Goal: Task Accomplishment & Management: Use online tool/utility

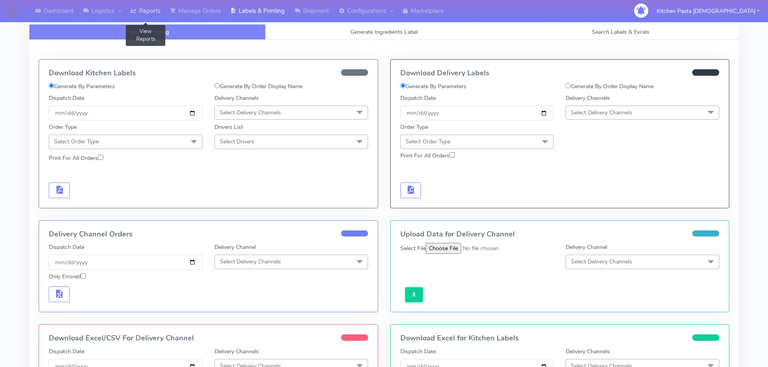
click at [160, 5] on link "Reports" at bounding box center [146, 11] width 40 height 22
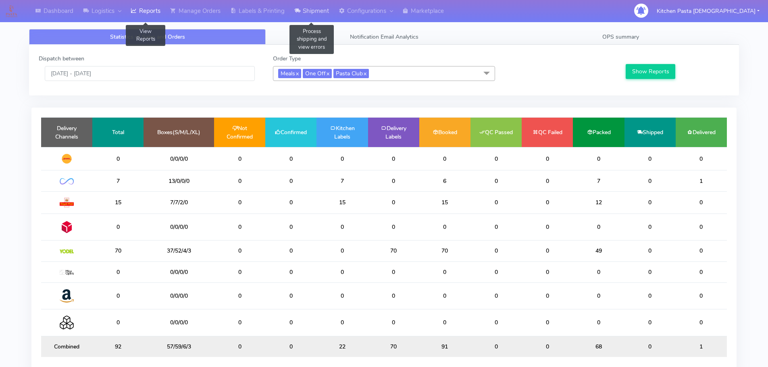
drag, startPoint x: 319, startPoint y: 16, endPoint x: 333, endPoint y: 5, distance: 18.5
click at [319, 16] on link "Shipment" at bounding box center [312, 11] width 44 height 22
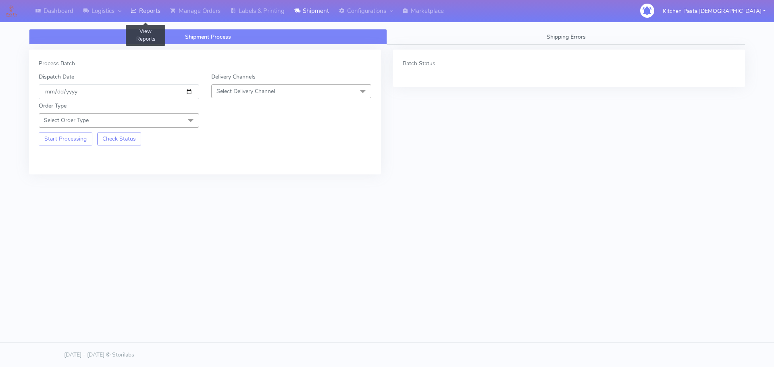
click at [161, 13] on link "Reports" at bounding box center [146, 11] width 40 height 22
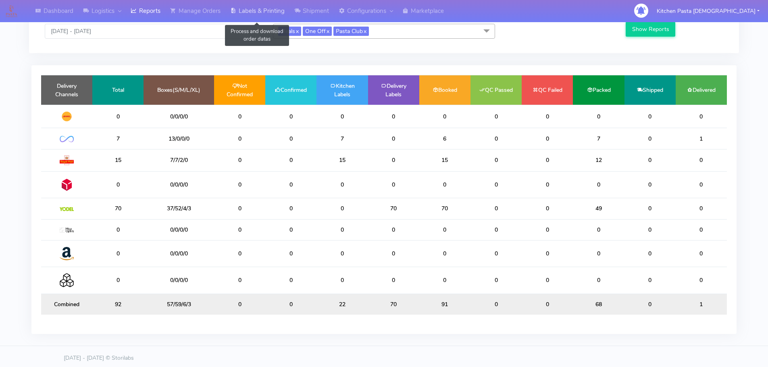
scroll to position [46, 0]
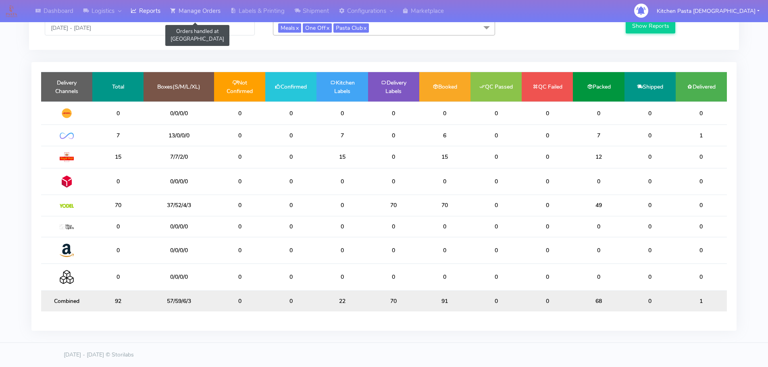
click at [212, 9] on link "Manage Orders" at bounding box center [195, 11] width 60 height 22
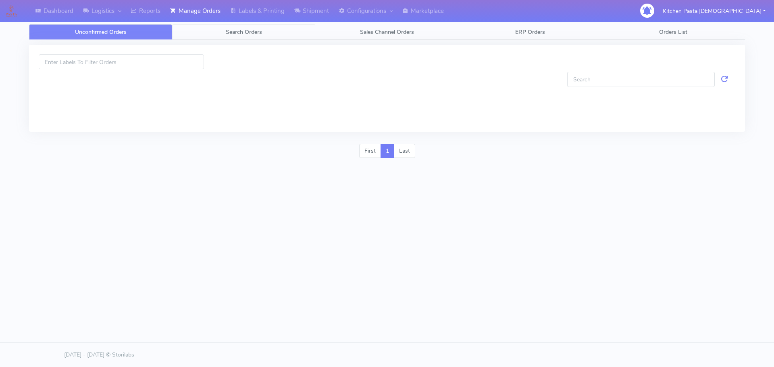
click at [298, 38] on link "Search Orders" at bounding box center [243, 32] width 143 height 16
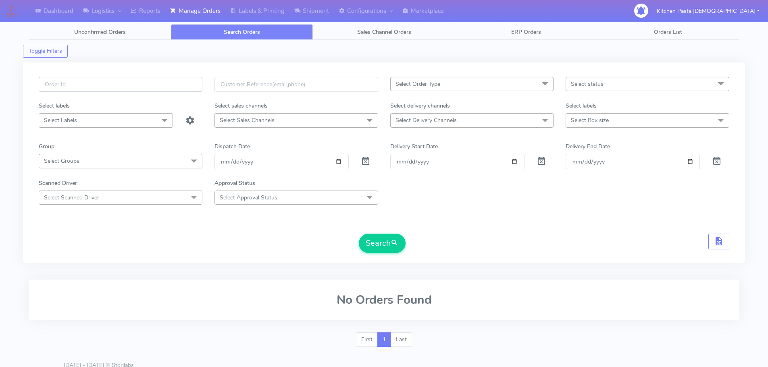
click at [187, 86] on input "text" at bounding box center [121, 84] width 164 height 15
type input "1628675_1"
click at [359, 234] on button "Search" at bounding box center [382, 243] width 47 height 19
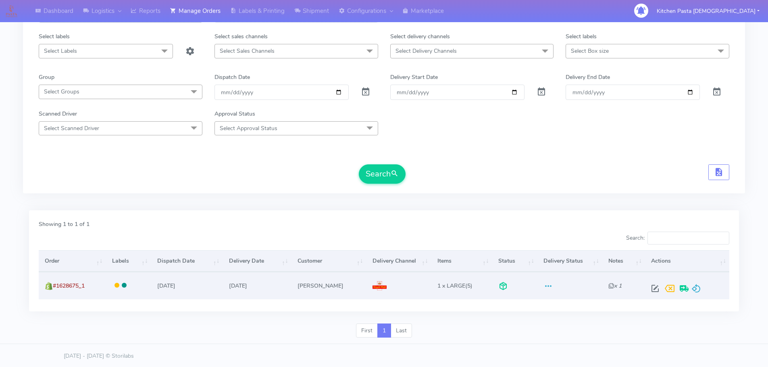
scroll to position [71, 0]
click at [694, 291] on span at bounding box center [697, 290] width 10 height 8
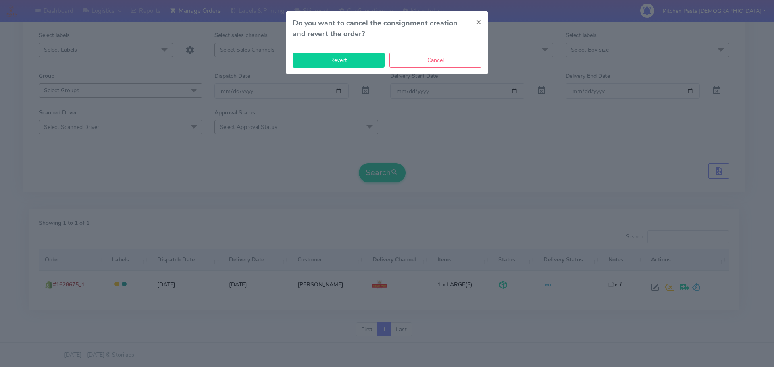
click at [384, 65] on button "Revert" at bounding box center [339, 60] width 92 height 15
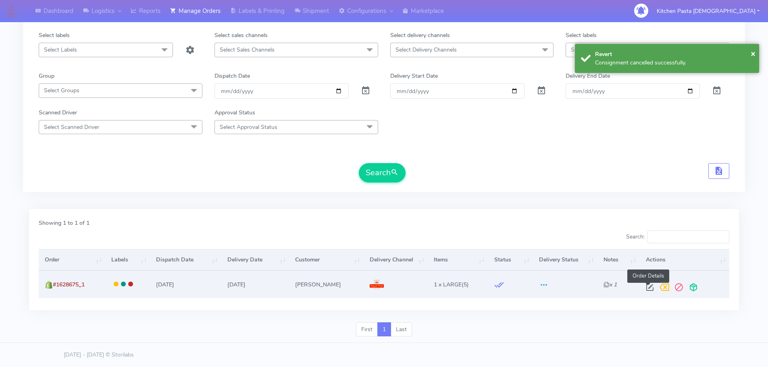
click at [646, 286] on span at bounding box center [650, 290] width 15 height 8
select select "3"
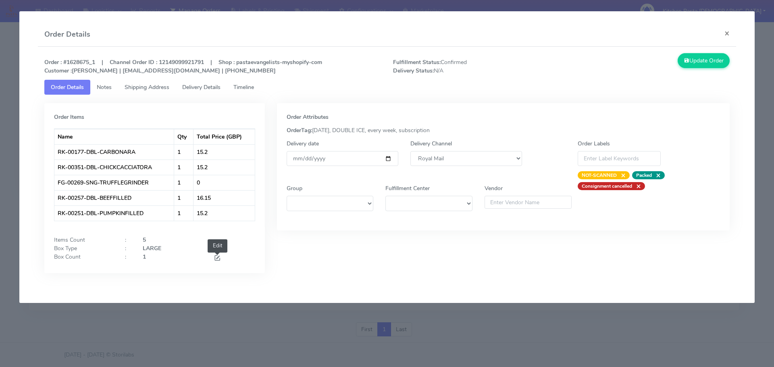
click at [217, 257] on span at bounding box center [217, 259] width 7 height 8
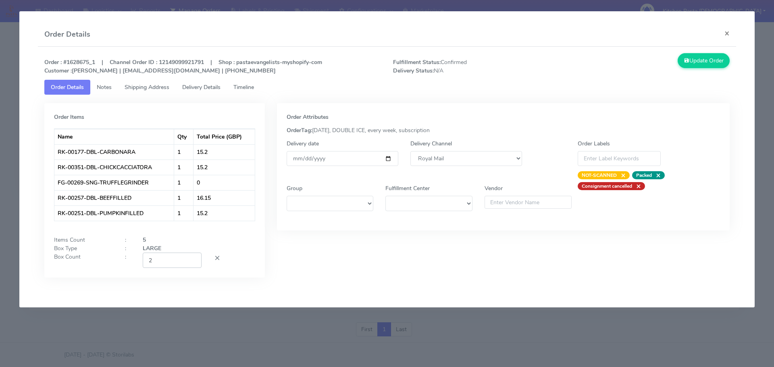
type input "2"
click at [195, 258] on input "2" at bounding box center [172, 260] width 59 height 15
click at [694, 61] on button "Update Order" at bounding box center [704, 60] width 52 height 15
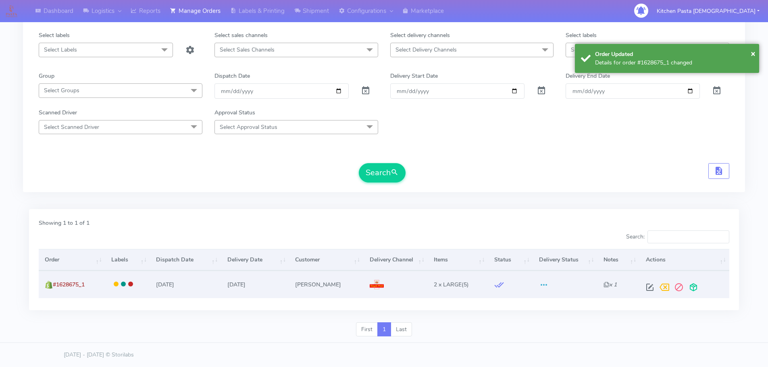
click at [692, 296] on td at bounding box center [685, 284] width 90 height 27
click at [690, 289] on span at bounding box center [693, 290] width 15 height 8
click at [657, 288] on span at bounding box center [655, 290] width 15 height 8
select select "3"
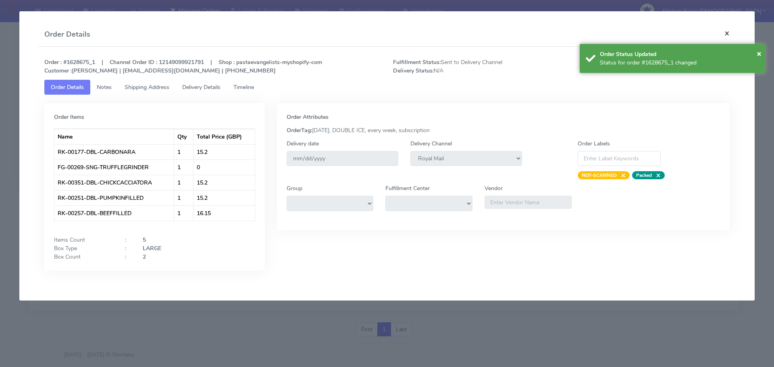
click at [732, 35] on button "×" at bounding box center [727, 33] width 18 height 21
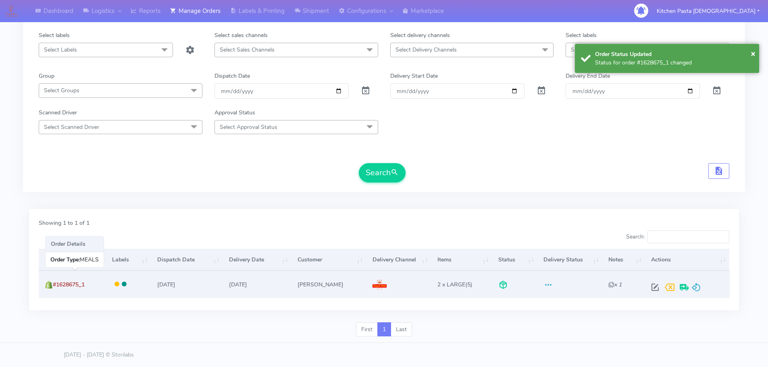
drag, startPoint x: 105, startPoint y: 281, endPoint x: 54, endPoint y: 286, distance: 51.0
click at [54, 286] on td "#1628675_1" at bounding box center [72, 284] width 67 height 27
copy span "#1628675_1"
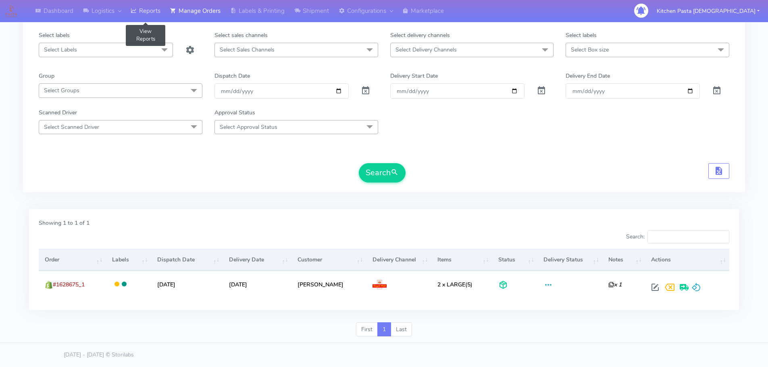
drag, startPoint x: 158, startPoint y: 12, endPoint x: 163, endPoint y: 11, distance: 4.5
click at [158, 12] on link "Reports" at bounding box center [146, 11] width 40 height 22
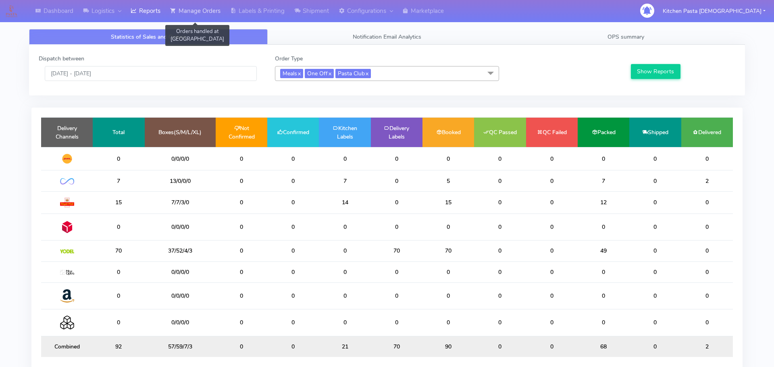
click at [189, 11] on link "Manage Orders" at bounding box center [195, 11] width 60 height 22
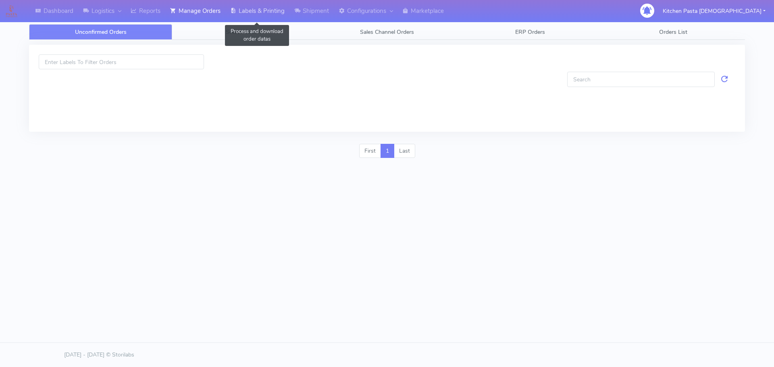
click at [245, 5] on link "Labels & Printing" at bounding box center [257, 11] width 64 height 22
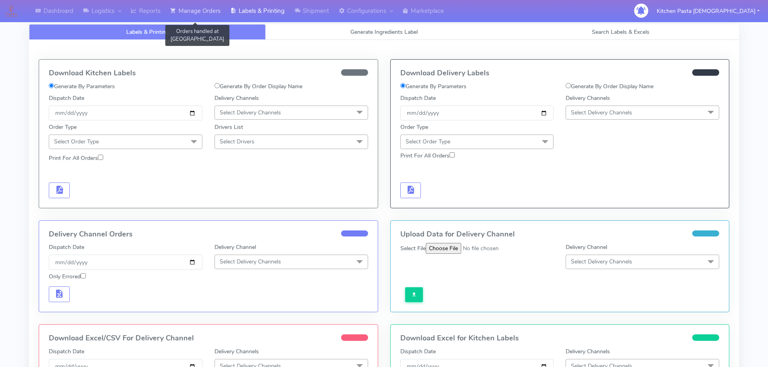
click at [217, 13] on link "Manage Orders" at bounding box center [195, 11] width 60 height 22
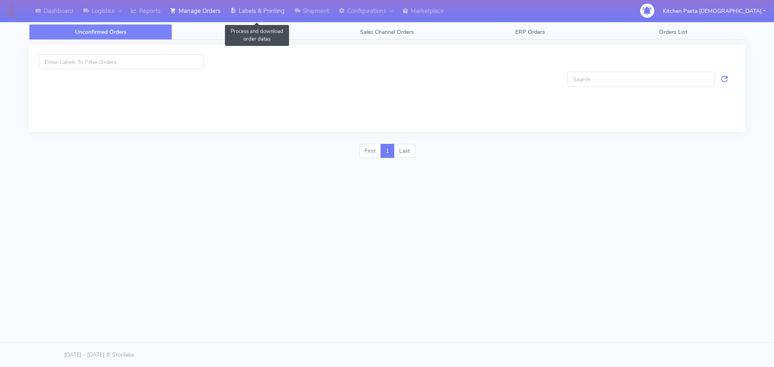
click at [247, 14] on link "Labels & Printing" at bounding box center [257, 11] width 64 height 22
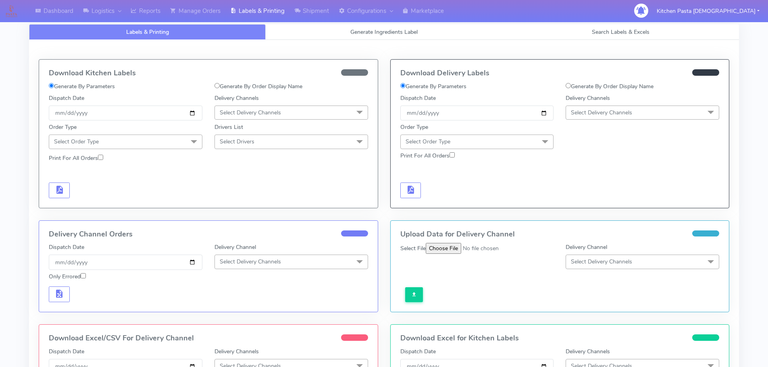
click at [251, 85] on label "Generate By Order Display Name" at bounding box center [259, 86] width 88 height 8
click at [220, 85] on input "Generate By Order Display Name" at bounding box center [217, 85] width 5 height 5
radio input "true"
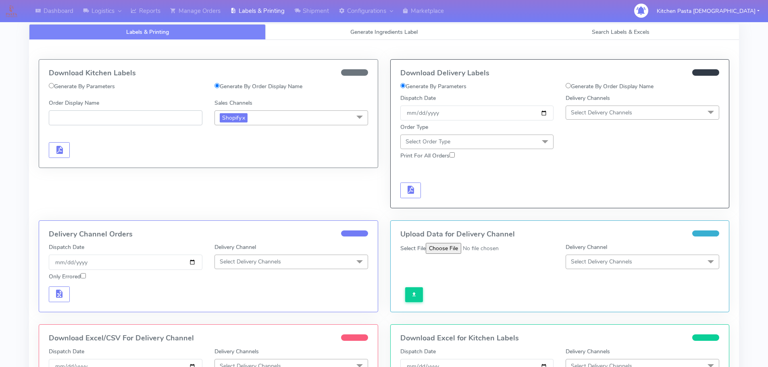
paste input "#1628675_1"
type input "#1628675_1"
click at [56, 139] on form "Generate By Parameters Generate By Order Display Name Order Display Name #16286…" at bounding box center [208, 120] width 319 height 76
click at [56, 148] on span "button" at bounding box center [59, 152] width 10 height 8
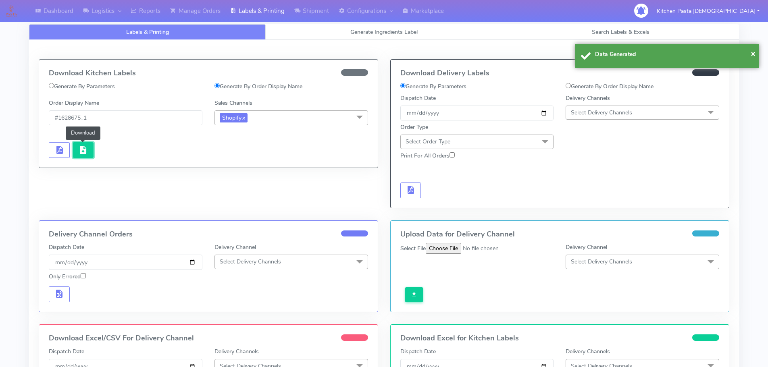
click at [78, 154] on span "button" at bounding box center [83, 152] width 10 height 8
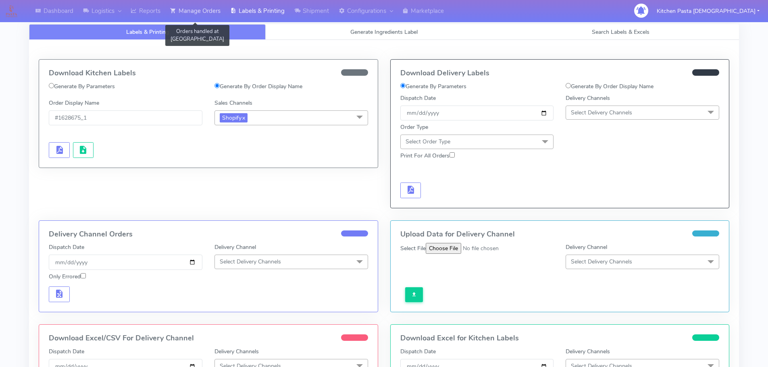
click at [223, 10] on link "Manage Orders" at bounding box center [195, 11] width 60 height 22
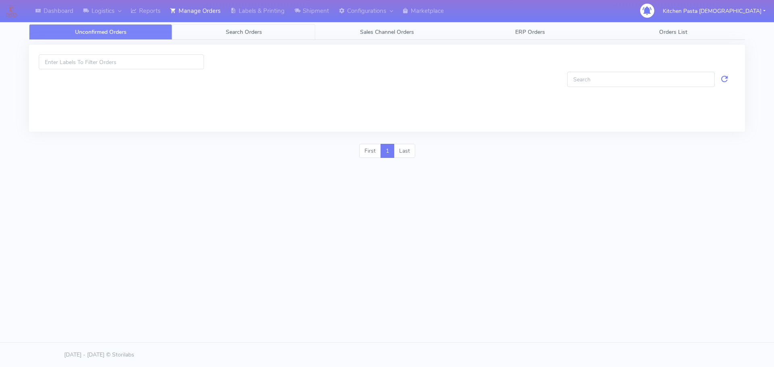
click at [239, 32] on span "Search Orders" at bounding box center [244, 32] width 36 height 8
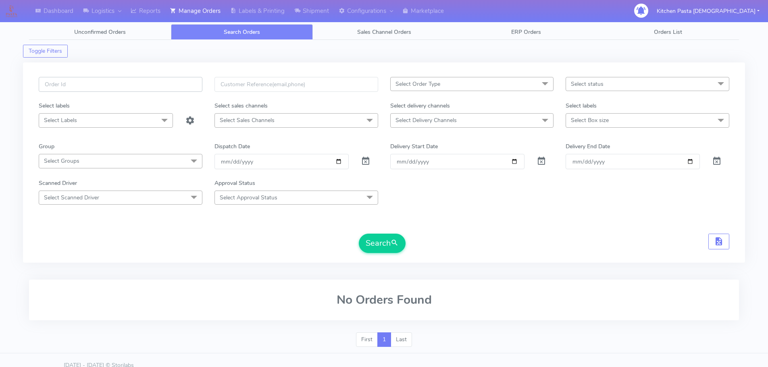
click at [149, 87] on input "text" at bounding box center [121, 84] width 164 height 15
click at [359, 234] on button "Search" at bounding box center [382, 243] width 47 height 19
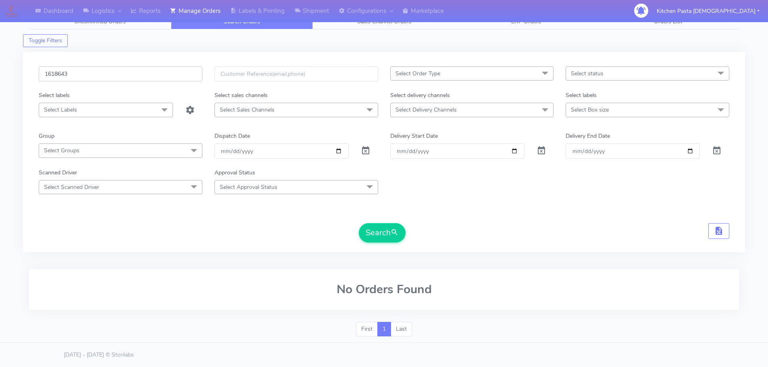
click at [53, 71] on input "1618643" at bounding box center [121, 74] width 164 height 15
click at [54, 71] on input "1618643" at bounding box center [121, 74] width 164 height 15
type input "1628643"
click at [375, 238] on button "Search" at bounding box center [382, 232] width 47 height 19
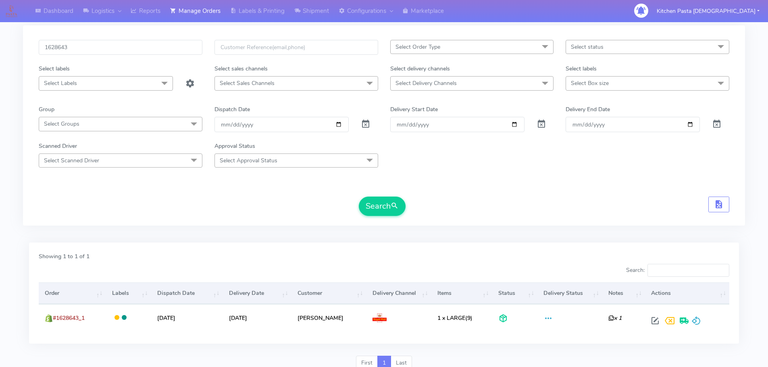
scroll to position [71, 0]
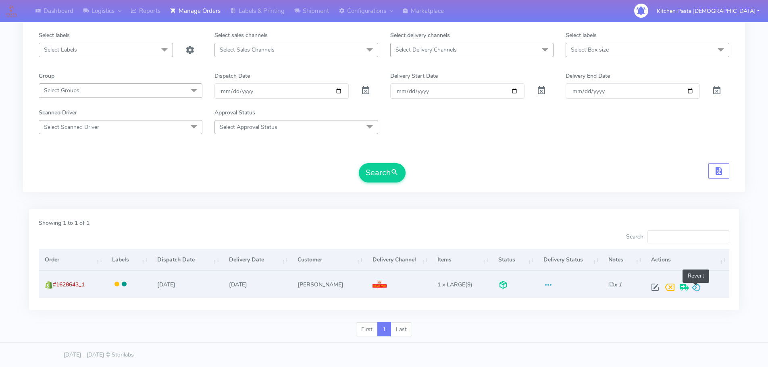
click at [695, 291] on span at bounding box center [697, 290] width 10 height 8
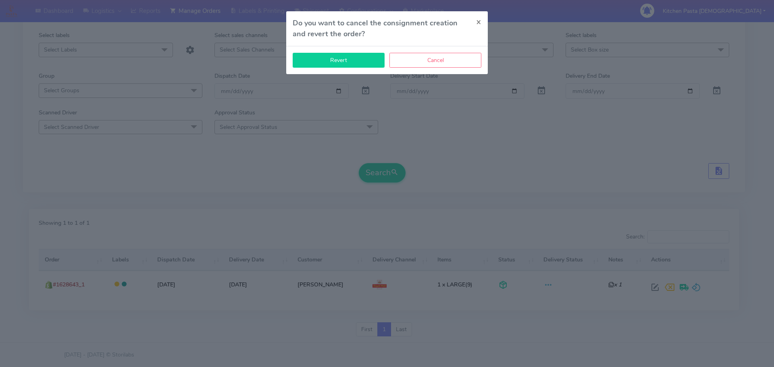
click at [326, 66] on button "Revert" at bounding box center [339, 60] width 92 height 15
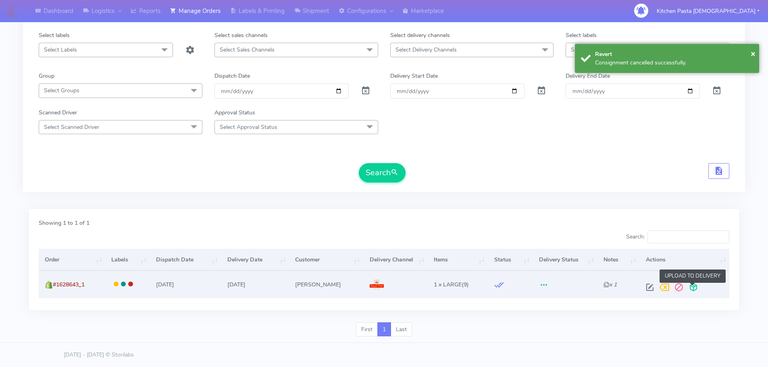
click at [691, 288] on span at bounding box center [693, 290] width 15 height 8
click at [697, 286] on span at bounding box center [697, 290] width 10 height 8
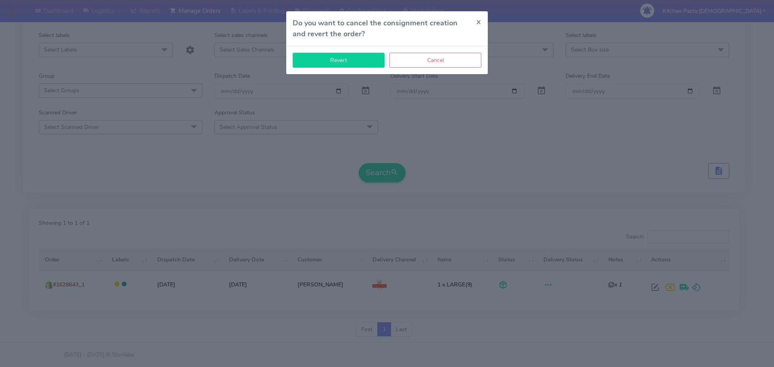
click at [353, 63] on button "Revert" at bounding box center [339, 60] width 92 height 15
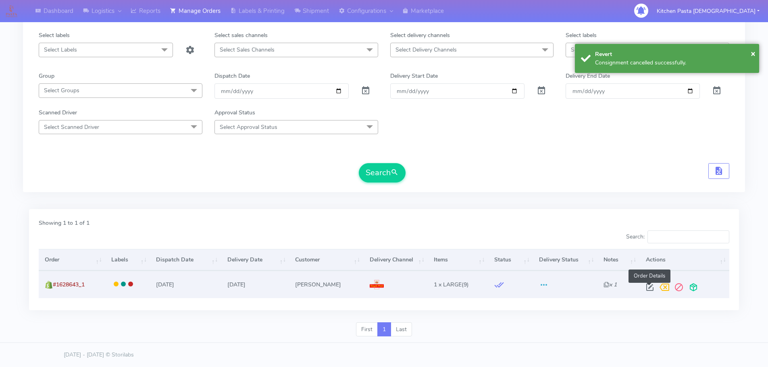
click at [646, 291] on span at bounding box center [650, 290] width 15 height 8
select select "3"
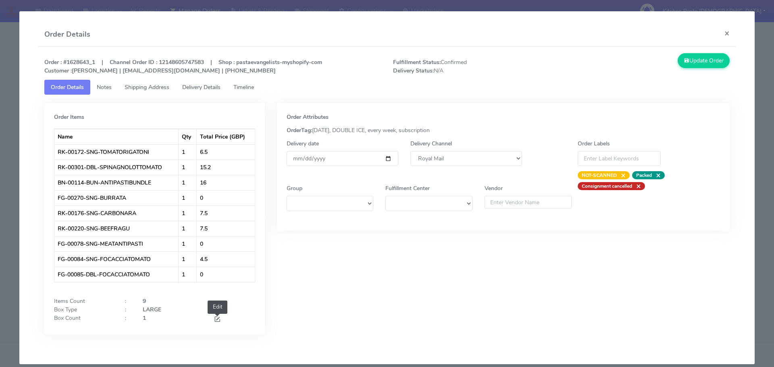
click at [218, 318] on span at bounding box center [217, 321] width 7 height 8
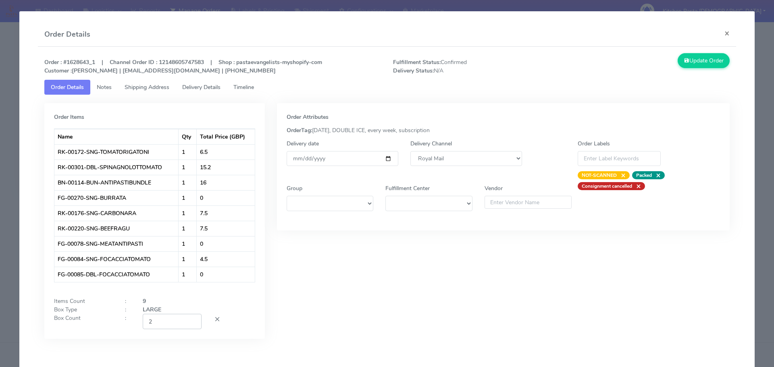
type input "2"
click at [191, 320] on input "2" at bounding box center [172, 321] width 59 height 15
click at [691, 64] on button "Update Order" at bounding box center [704, 60] width 52 height 15
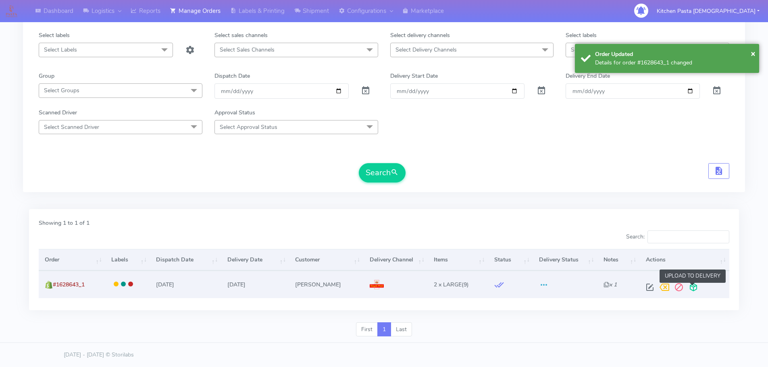
click at [691, 286] on span at bounding box center [693, 290] width 15 height 8
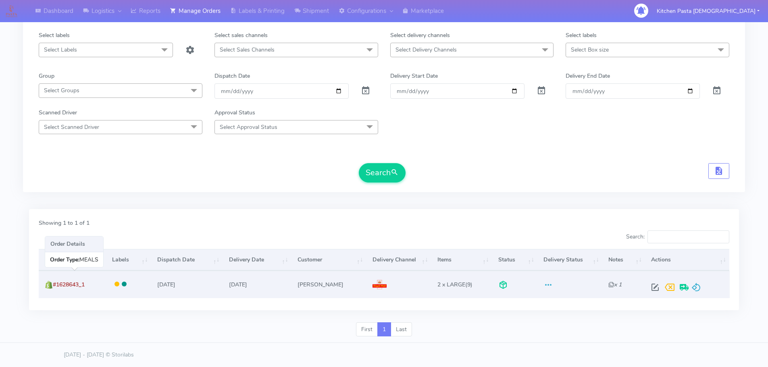
drag, startPoint x: 91, startPoint y: 286, endPoint x: 56, endPoint y: 282, distance: 35.7
click at [56, 282] on td "#1628643_1" at bounding box center [72, 284] width 67 height 27
copy span "#1628643_1"
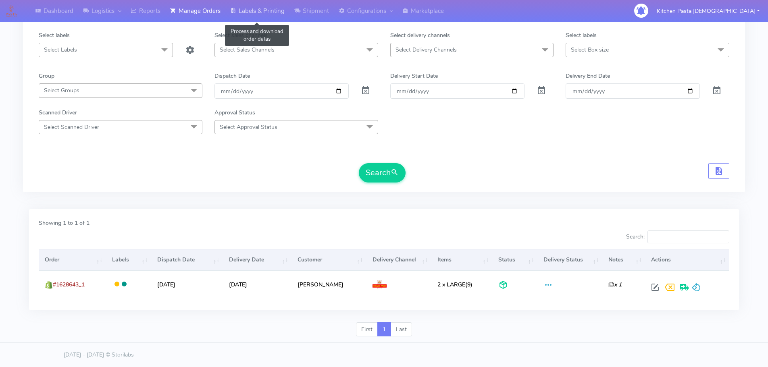
click at [273, 7] on link "Labels & Printing" at bounding box center [257, 11] width 64 height 22
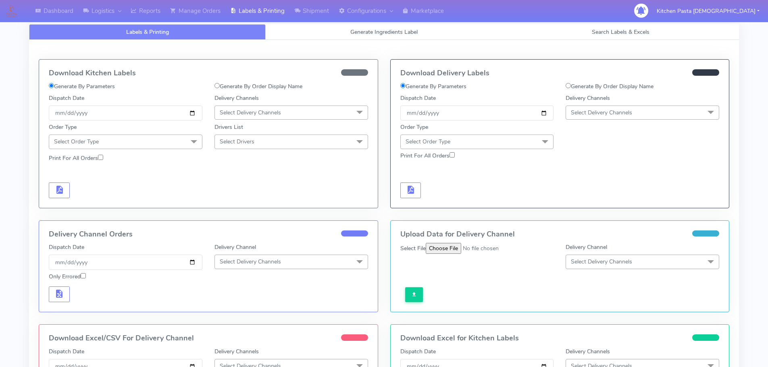
click at [595, 88] on label "Generate By Order Display Name" at bounding box center [610, 86] width 88 height 8
click at [571, 88] on input "Generate By Order Display Name" at bounding box center [568, 85] width 5 height 5
radio input "true"
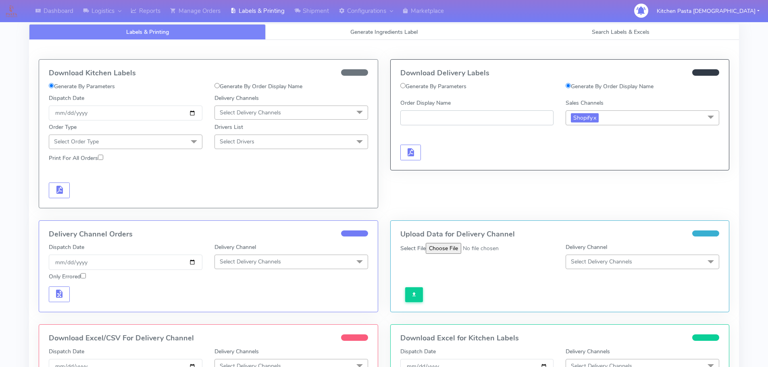
paste input "#1628643_1"
type input "#1628643_1"
click at [417, 144] on div at bounding box center [477, 144] width 166 height 33
click at [415, 145] on button "button" at bounding box center [410, 153] width 21 height 16
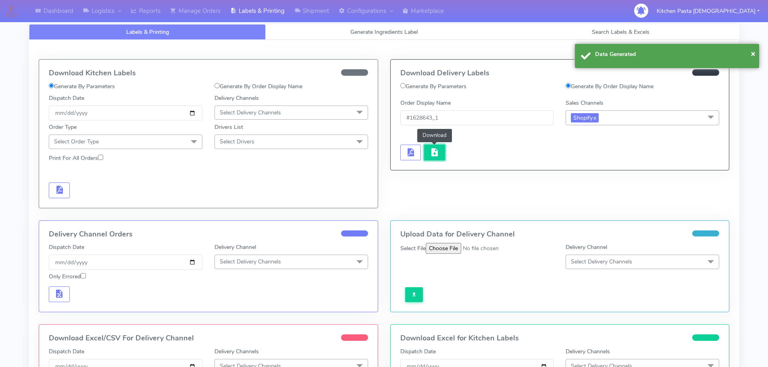
drag, startPoint x: 420, startPoint y: 149, endPoint x: 426, endPoint y: 152, distance: 6.7
click at [426, 152] on button "button" at bounding box center [434, 153] width 21 height 16
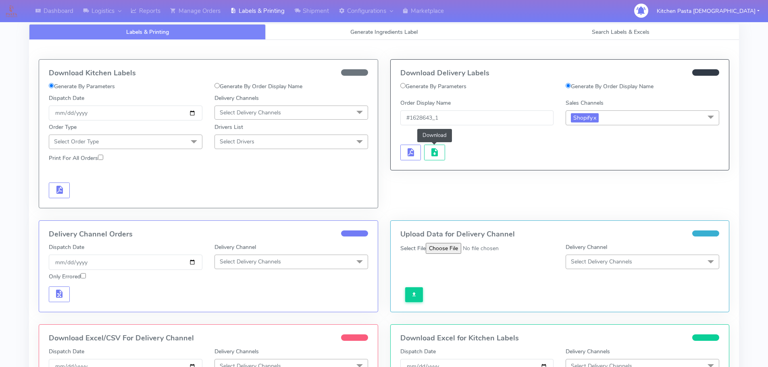
click at [266, 87] on label "Generate By Order Display Name" at bounding box center [259, 86] width 88 height 8
click at [220, 87] on input "Generate By Order Display Name" at bounding box center [217, 85] width 5 height 5
radio input "true"
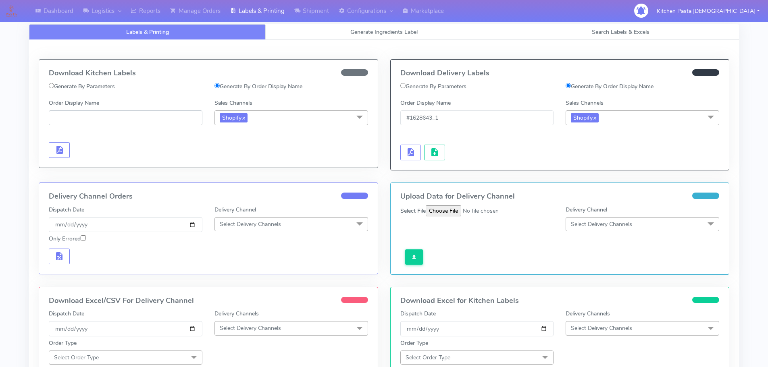
paste input "#1628643_1"
type input "#1628643_1"
click at [54, 150] on span "button" at bounding box center [59, 152] width 10 height 8
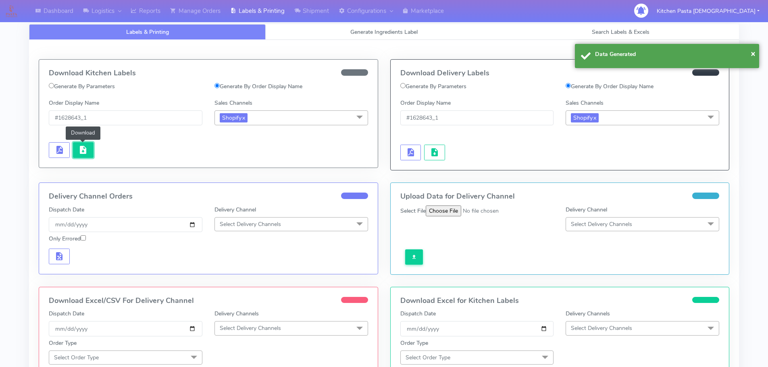
click at [77, 155] on button "button" at bounding box center [83, 150] width 21 height 16
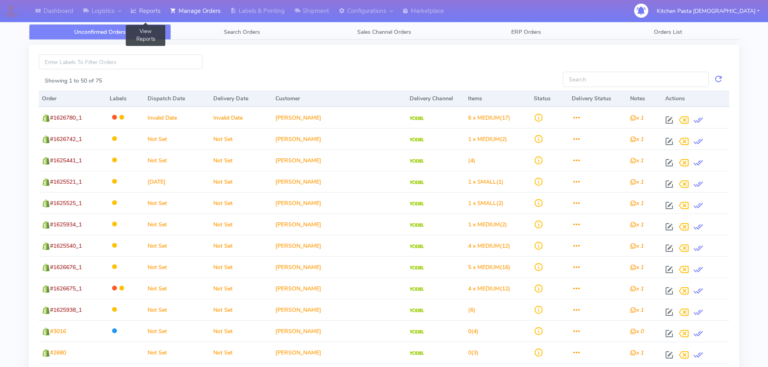
drag, startPoint x: 156, startPoint y: 9, endPoint x: 216, endPoint y: 7, distance: 60.1
click at [156, 9] on link "Reports" at bounding box center [146, 11] width 40 height 22
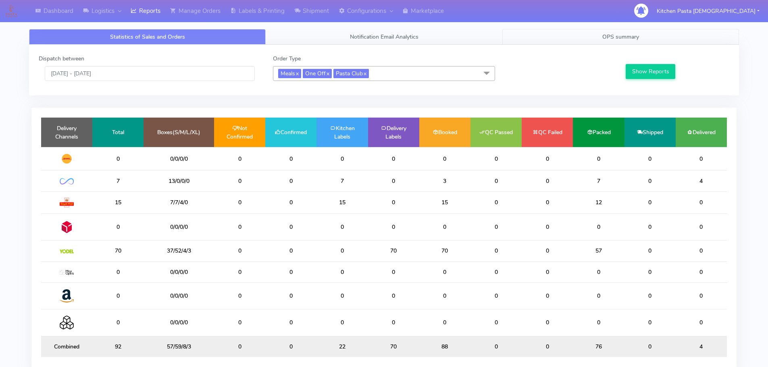
click at [599, 39] on link "OPS summary" at bounding box center [620, 37] width 237 height 16
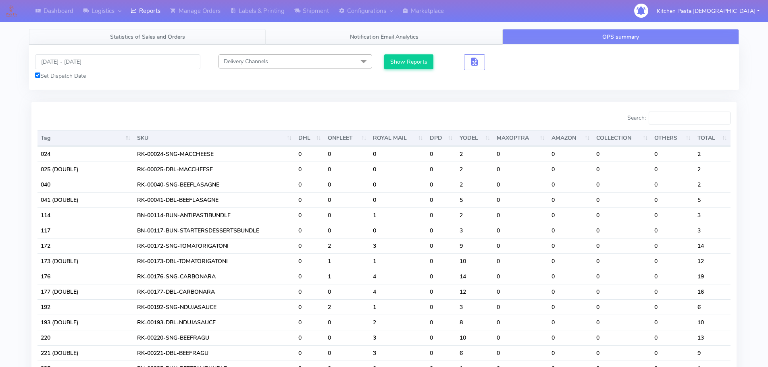
click at [165, 40] on span "Statistics of Sales and Orders" at bounding box center [147, 37] width 75 height 8
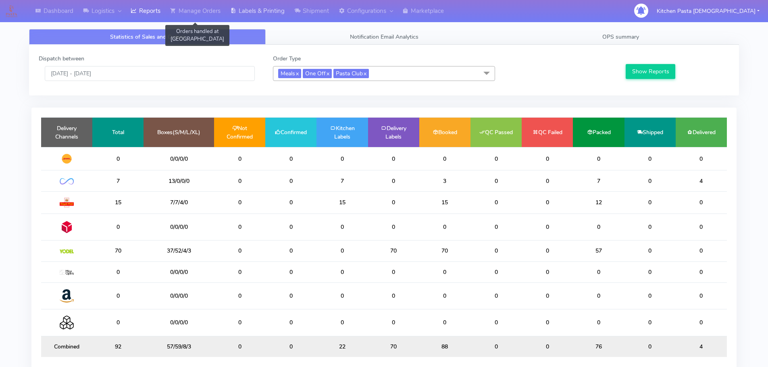
click at [246, 11] on link "Labels & Printing" at bounding box center [257, 11] width 64 height 22
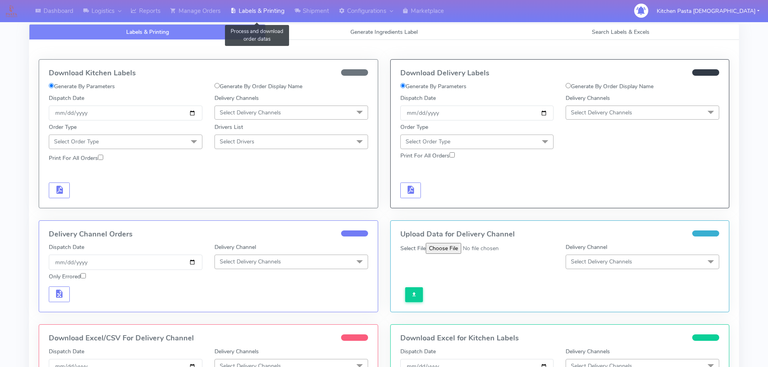
select select
click at [264, 35] on link "Labels & Printing" at bounding box center [147, 32] width 237 height 16
click at [273, 35] on link "Generate Ingredients Label" at bounding box center [384, 32] width 237 height 16
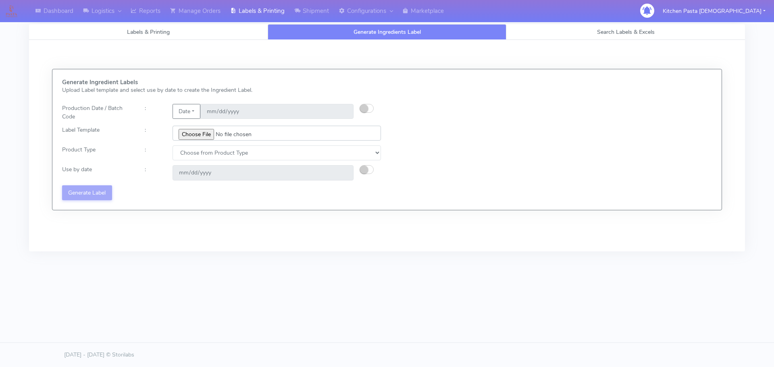
click at [202, 128] on input "file" at bounding box center [277, 133] width 208 height 15
type input "C:\fakepath\Aubergine Parmigiana 350g.jpg"
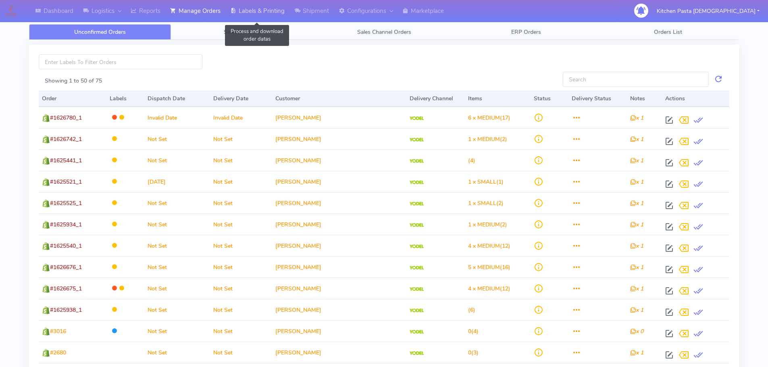
click at [264, 10] on link "Labels & Printing" at bounding box center [257, 11] width 64 height 22
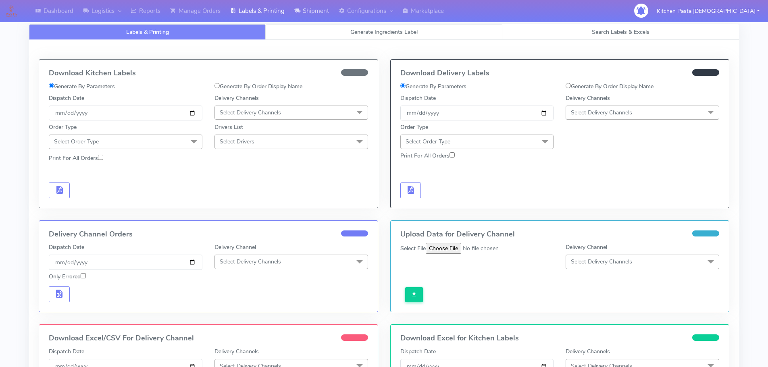
click at [329, 25] on link "Generate Ingredients Label" at bounding box center [384, 32] width 237 height 16
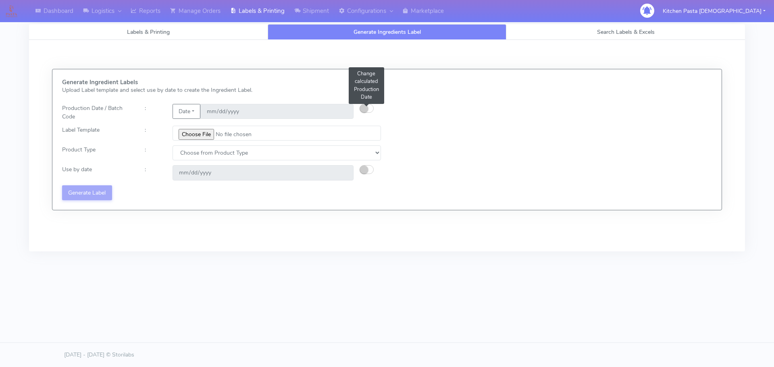
click at [367, 106] on small "button" at bounding box center [364, 108] width 8 height 8
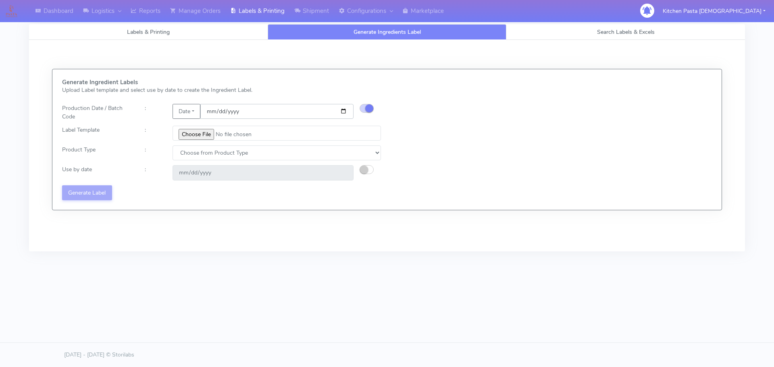
click at [338, 108] on input "[DATE]" at bounding box center [276, 111] width 153 height 15
click at [343, 107] on input "[DATE]" at bounding box center [276, 111] width 153 height 15
click at [346, 113] on input "[DATE]" at bounding box center [276, 111] width 153 height 15
type input "2025-10-08"
click at [210, 132] on input "file" at bounding box center [277, 133] width 208 height 15
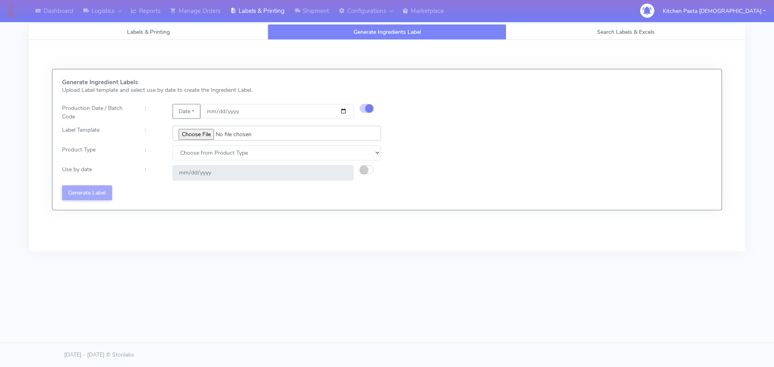
type input "C:\fakepath\Pasta Evangelists Lobster crab and prawn ravioli dinner kit for 2 v…"
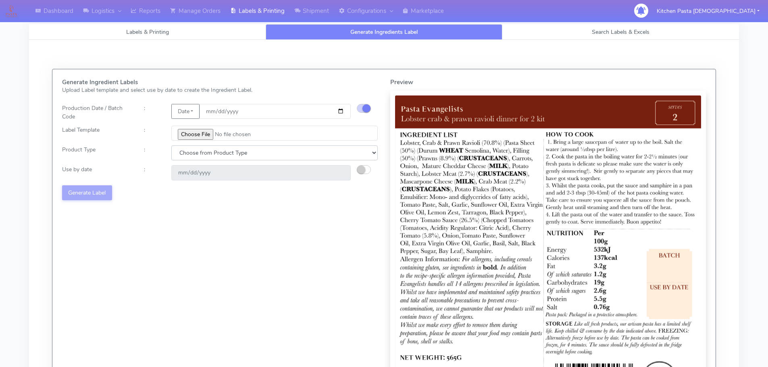
drag, startPoint x: 194, startPoint y: 152, endPoint x: 194, endPoint y: 158, distance: 5.6
click at [194, 152] on select "Choose from Product Type ECOM ERETAIL CIRCULAR CIRC_DESERTS LASAGNE" at bounding box center [274, 153] width 206 height 15
select select "1"
click at [171, 146] on select "Choose from Product Type ECOM ERETAIL CIRCULAR CIRC_DESERTS LASAGNE" at bounding box center [274, 153] width 206 height 15
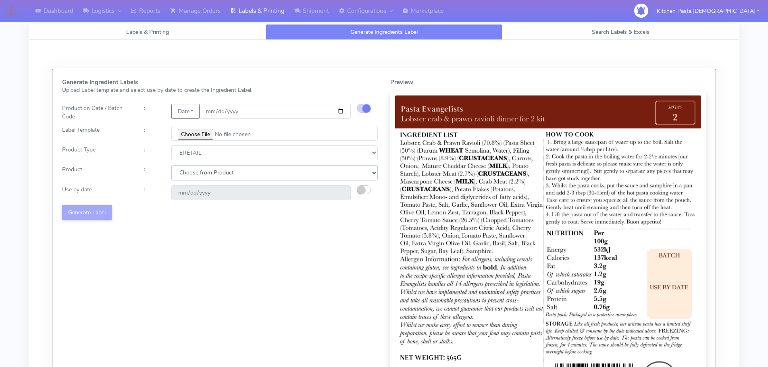
drag, startPoint x: 194, startPoint y: 158, endPoint x: 192, endPoint y: 180, distance: 22.7
click at [192, 180] on select "Choose from Product PLAIN PASTA FILLED PASTA BUTTER (INTERNAL PRODUCTION) BUTTE…" at bounding box center [274, 172] width 206 height 15
select select "0"
click at [171, 165] on select "Choose from Product PLAIN PASTA FILLED PASTA BUTTER (INTERNAL PRODUCTION) BUTTE…" at bounding box center [274, 172] width 206 height 15
click at [359, 191] on small "button" at bounding box center [361, 190] width 8 height 8
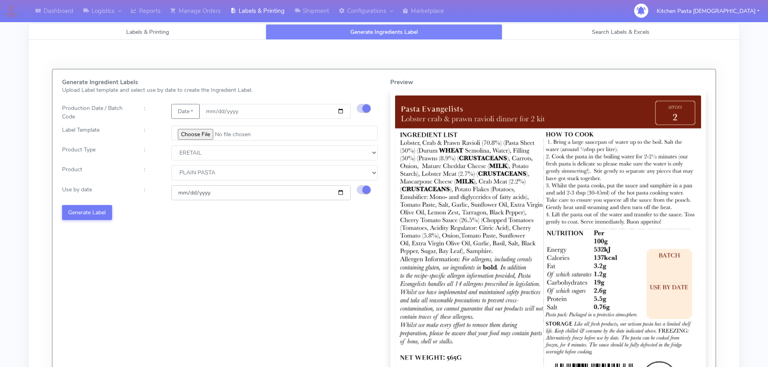
click at [342, 192] on input "2025-10-14" at bounding box center [260, 193] width 179 height 15
type input "2025-10-15"
click at [93, 210] on button "Generate Label" at bounding box center [87, 212] width 50 height 15
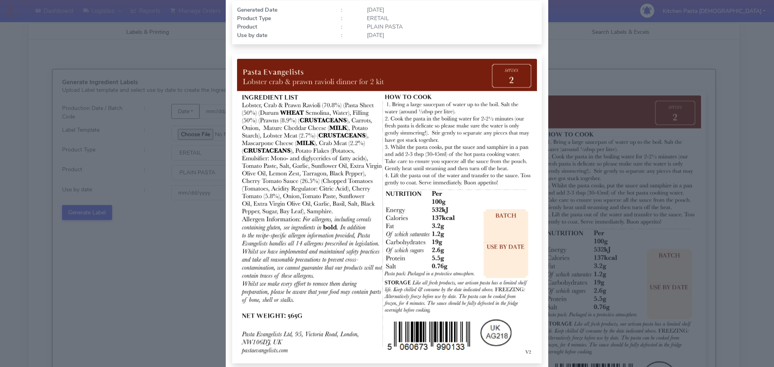
scroll to position [81, 0]
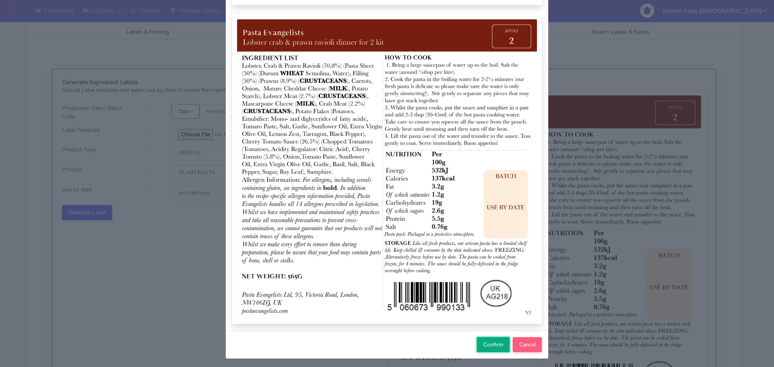
click at [496, 347] on span "Confirm" at bounding box center [494, 345] width 20 height 8
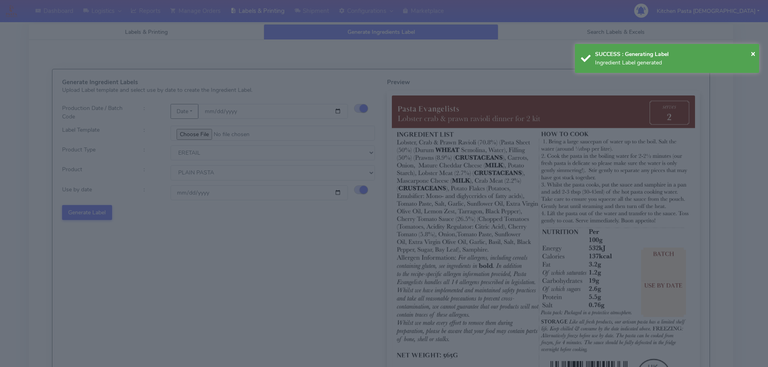
select select
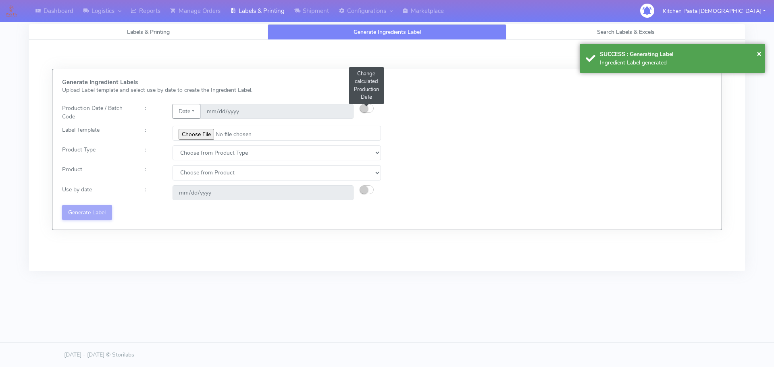
click at [369, 107] on button "button" at bounding box center [367, 108] width 14 height 9
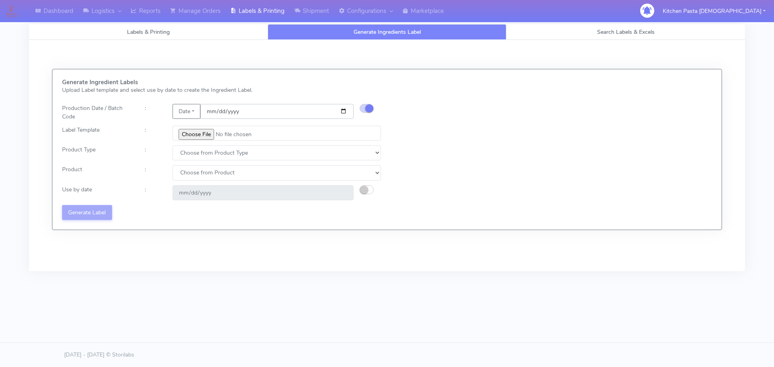
click at [344, 110] on input "date" at bounding box center [276, 111] width 153 height 15
type input "[DATE]"
type input "2025-10-14"
click at [185, 133] on input "file" at bounding box center [277, 133] width 208 height 15
type input "C:\fakepath\Pasta Evangelists Mafaldine with Beef Chiantii dinner kit for 2 v4.…"
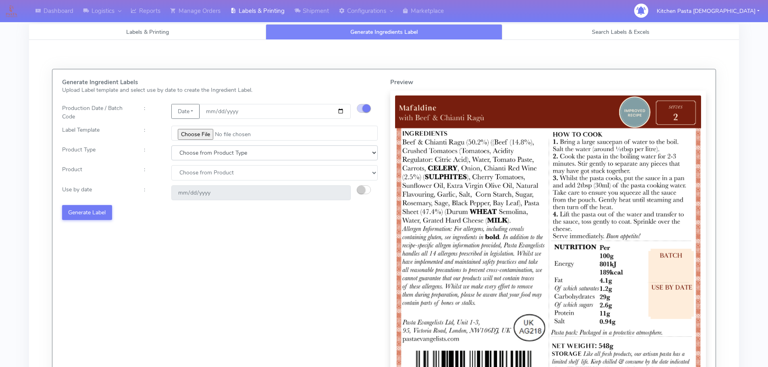
drag, startPoint x: 188, startPoint y: 153, endPoint x: 191, endPoint y: 160, distance: 7.9
click at [188, 153] on select "Choose from Product Type ECOM ERETAIL CIRCULAR CIRC_DESERTS LASAGNE" at bounding box center [274, 153] width 206 height 15
select select "1"
click at [171, 146] on select "Choose from Product Type ECOM ERETAIL CIRCULAR CIRC_DESERTS LASAGNE" at bounding box center [274, 153] width 206 height 15
click at [194, 177] on select "Choose from Product PLAIN PASTA FILLED PASTA BUTTER (INTERNAL PRODUCTION) BUTTE…" at bounding box center [274, 172] width 206 height 15
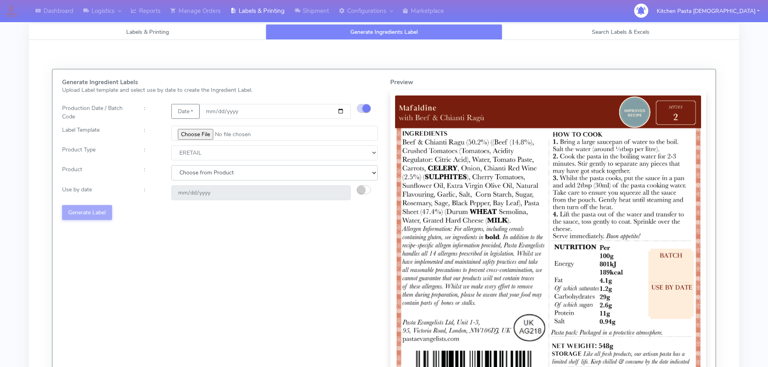
select select "0"
click at [171, 165] on select "Choose from Product PLAIN PASTA FILLED PASTA BUTTER (INTERNAL PRODUCTION) BUTTE…" at bounding box center [274, 172] width 206 height 15
click at [365, 191] on button "button" at bounding box center [364, 190] width 14 height 9
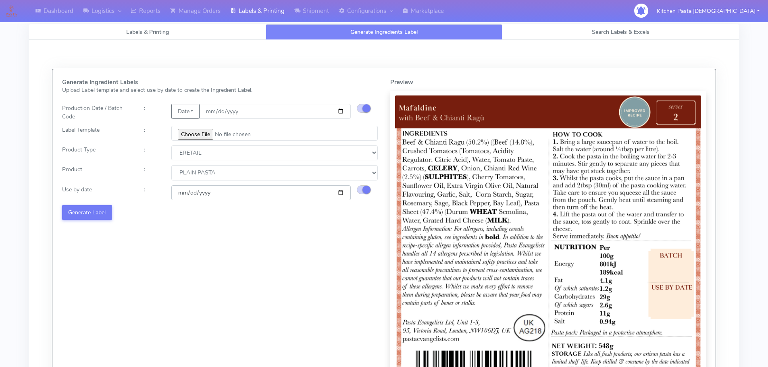
click at [343, 192] on input "2025-10-14" at bounding box center [260, 193] width 179 height 15
type input "[DATE]"
click at [107, 213] on button "Generate Label" at bounding box center [87, 212] width 50 height 15
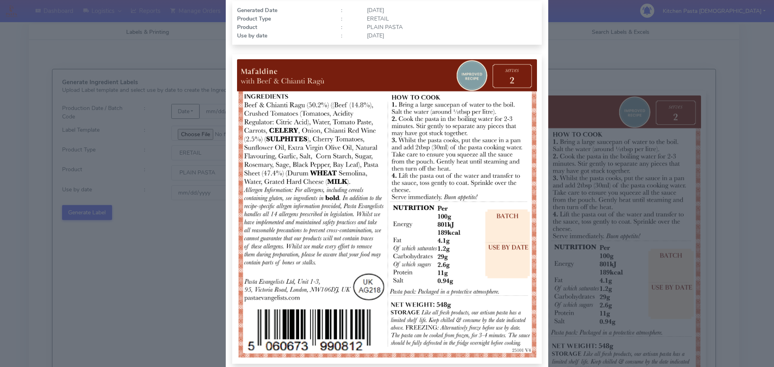
scroll to position [83, 0]
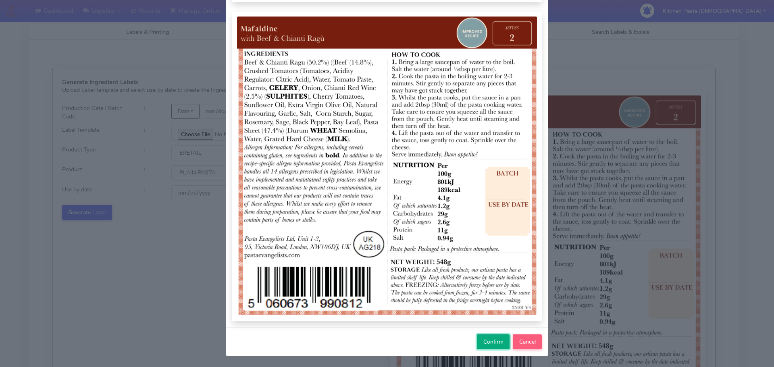
click at [494, 340] on span "Confirm" at bounding box center [494, 342] width 20 height 8
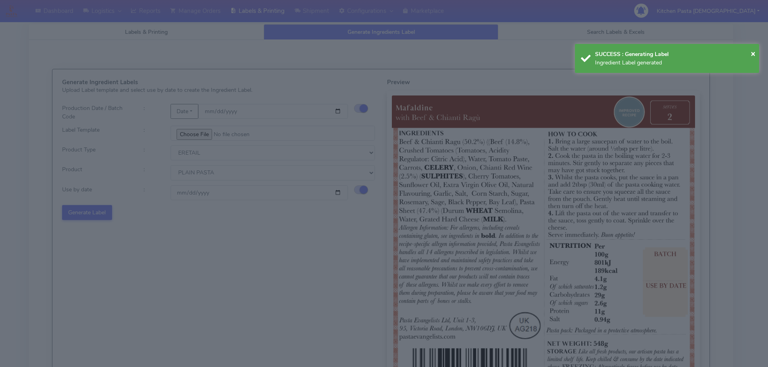
select select
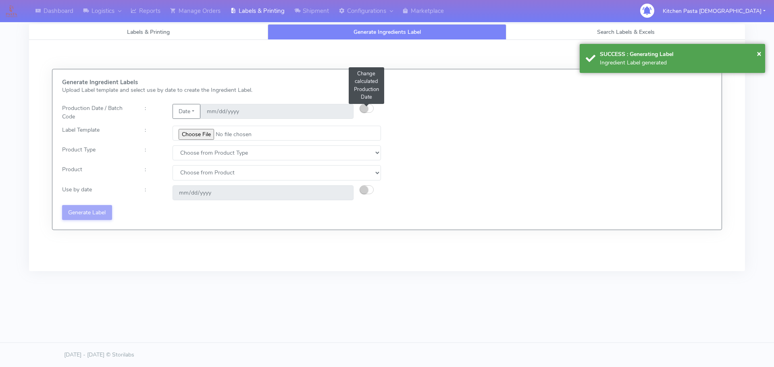
click at [368, 108] on button "button" at bounding box center [367, 108] width 14 height 9
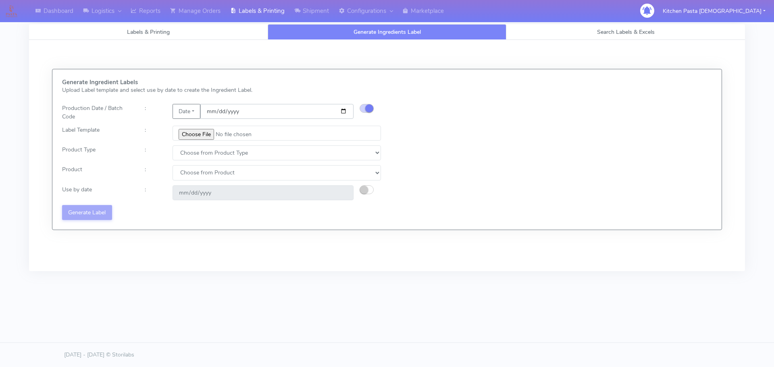
click at [342, 110] on input "date" at bounding box center [276, 111] width 153 height 15
type input "[DATE]"
type input "2025-10-14"
click at [200, 131] on input "file" at bounding box center [277, 133] width 208 height 15
type input "C:\fakepath\Pasta Evangelists spicy 'nduja mafaldine kit for 2 v5.jpg"
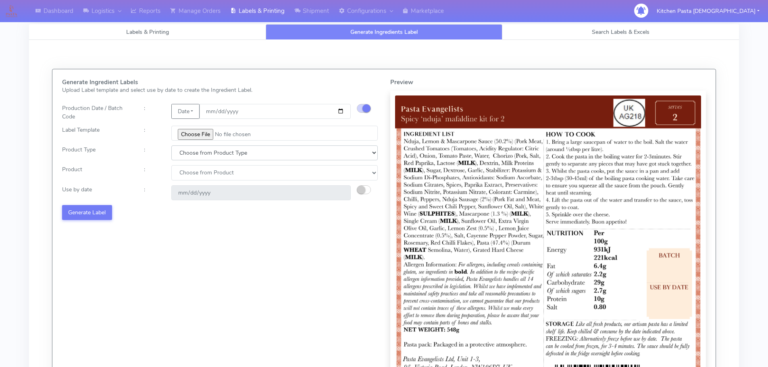
drag, startPoint x: 226, startPoint y: 158, endPoint x: 213, endPoint y: 156, distance: 12.8
click at [226, 158] on select "Choose from Product Type ECOM ERETAIL CIRCULAR CIRC_DESERTS LASAGNE" at bounding box center [274, 153] width 206 height 15
select select "1"
click at [171, 146] on select "Choose from Product Type ECOM ERETAIL CIRCULAR CIRC_DESERTS LASAGNE" at bounding box center [274, 153] width 206 height 15
click at [203, 175] on select "Choose from Product PLAIN PASTA FILLED PASTA BUTTER (INTERNAL PRODUCTION) BUTTE…" at bounding box center [274, 172] width 206 height 15
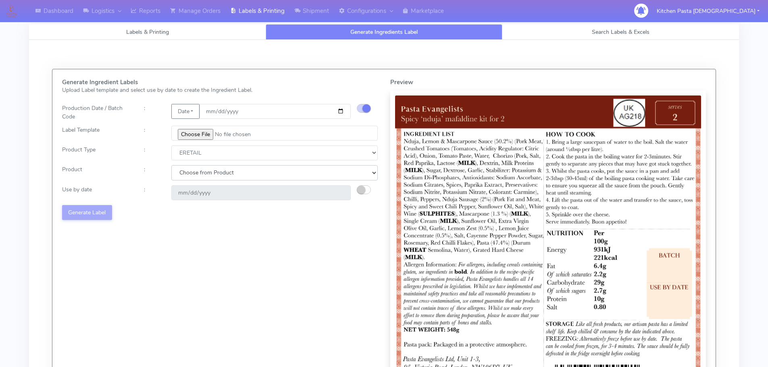
click at [203, 180] on select "Choose from Product PLAIN PASTA FILLED PASTA BUTTER (INTERNAL PRODUCTION) BUTTE…" at bounding box center [274, 172] width 206 height 15
select select "0"
click at [171, 165] on select "Choose from Product PLAIN PASTA FILLED PASTA BUTTER (INTERNAL PRODUCTION) BUTTE…" at bounding box center [274, 172] width 206 height 15
click at [369, 188] on button "button" at bounding box center [364, 190] width 14 height 9
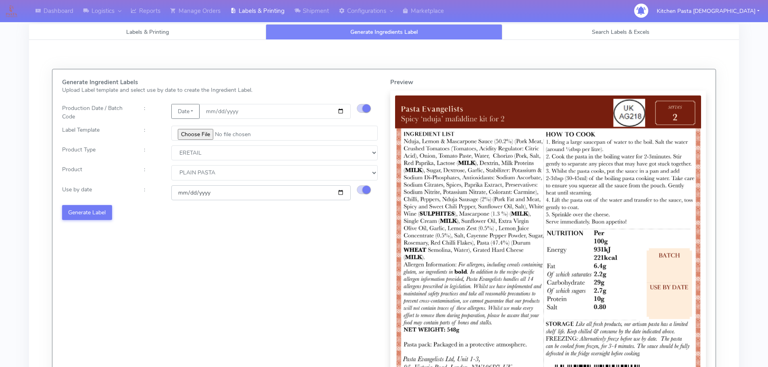
click at [340, 193] on input "2025-10-14" at bounding box center [260, 193] width 179 height 15
type input "[DATE]"
click at [97, 212] on button "Generate Label" at bounding box center [87, 212] width 50 height 15
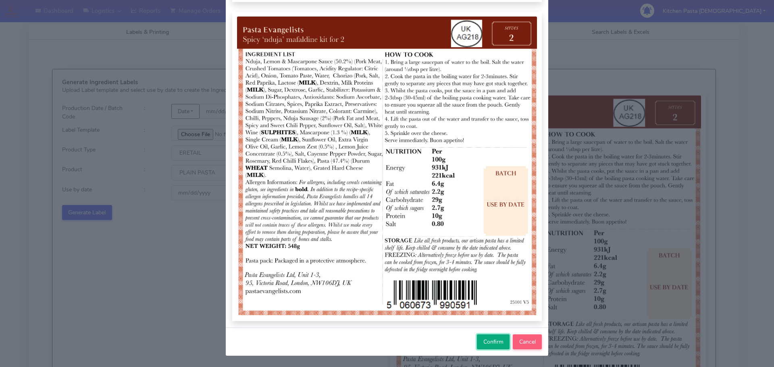
click at [484, 342] on span "Confirm" at bounding box center [494, 342] width 20 height 8
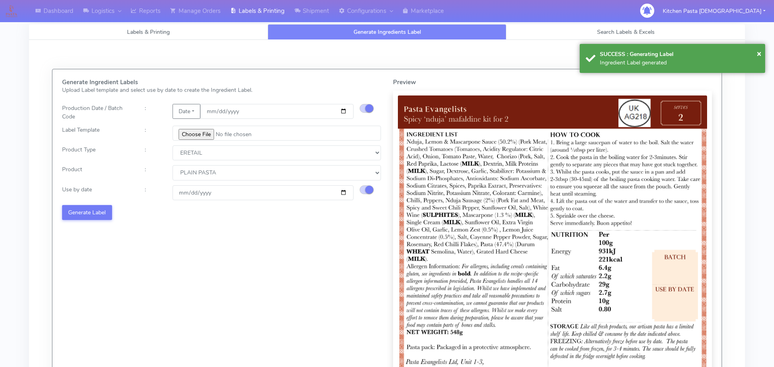
select select
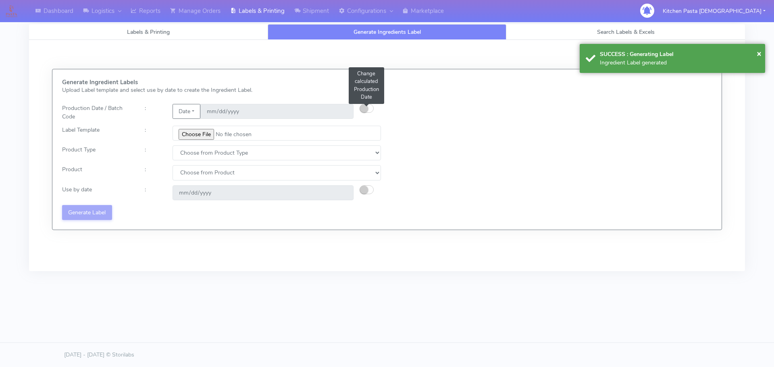
click at [370, 107] on button "button" at bounding box center [367, 108] width 14 height 9
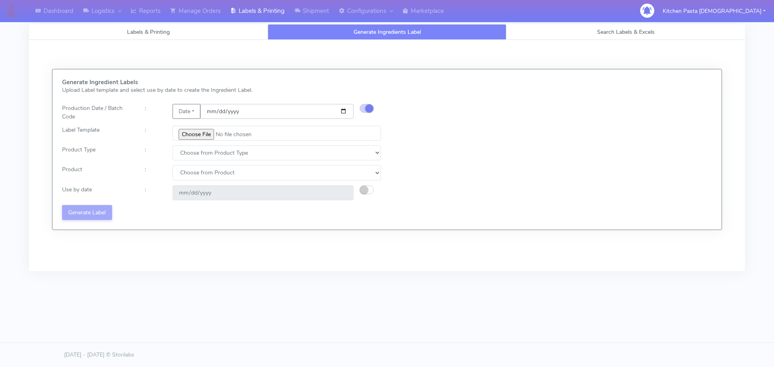
click at [342, 111] on input "date" at bounding box center [276, 111] width 153 height 15
type input "[DATE]"
type input "2025-10-14"
click at [201, 132] on input "file" at bounding box center [277, 133] width 208 height 15
type input "C:\fakepath\Pasta Evangelists Carbonara Spaghetti dinner kit for 2 v4.jpg"
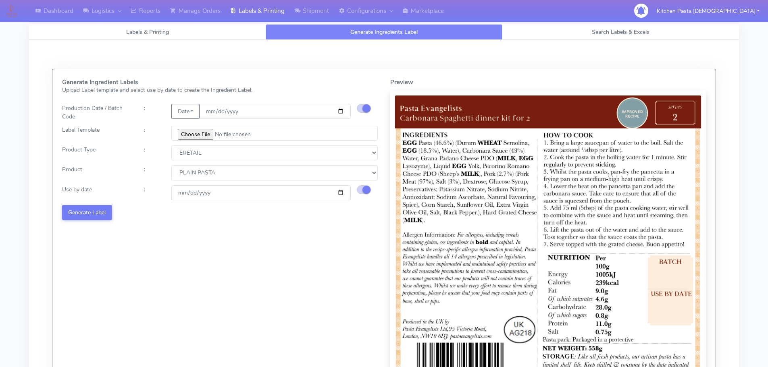
select select "1"
select select "0"
click at [107, 213] on button "Generate Label" at bounding box center [87, 212] width 50 height 15
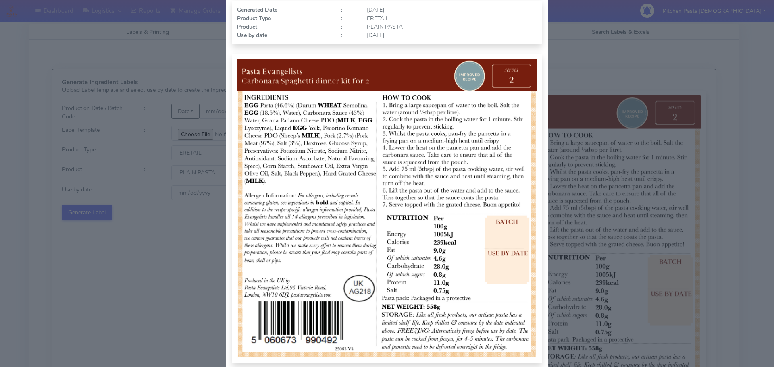
scroll to position [81, 0]
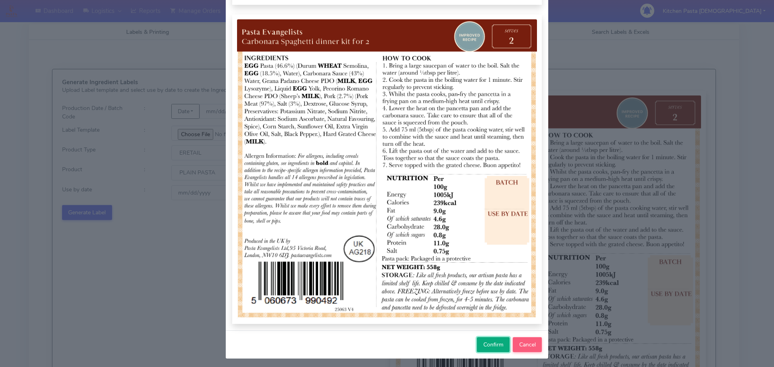
click at [496, 347] on span "Confirm" at bounding box center [494, 345] width 20 height 8
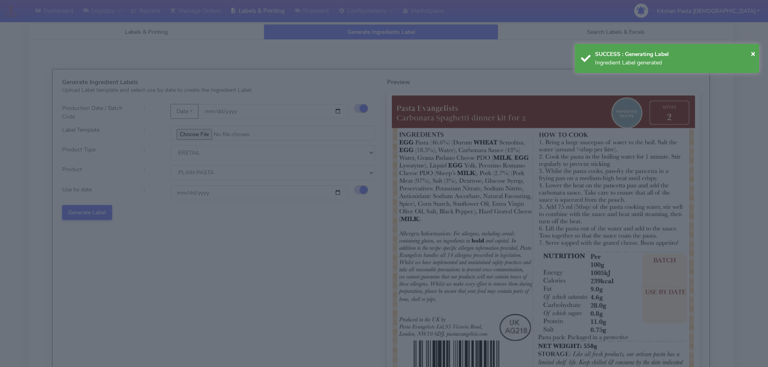
select select
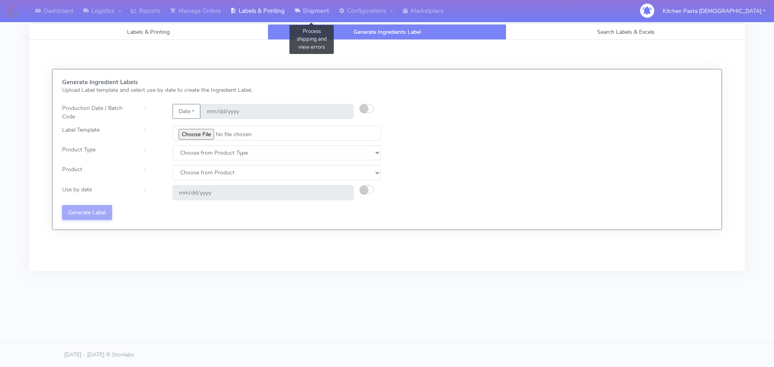
click at [302, 11] on link "Shipment" at bounding box center [312, 11] width 44 height 22
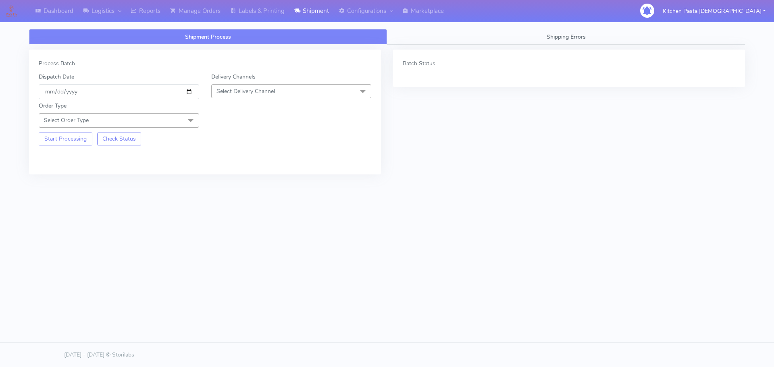
click at [280, 92] on span "Select Delivery Channel" at bounding box center [291, 91] width 160 height 14
